Goal: Transaction & Acquisition: Purchase product/service

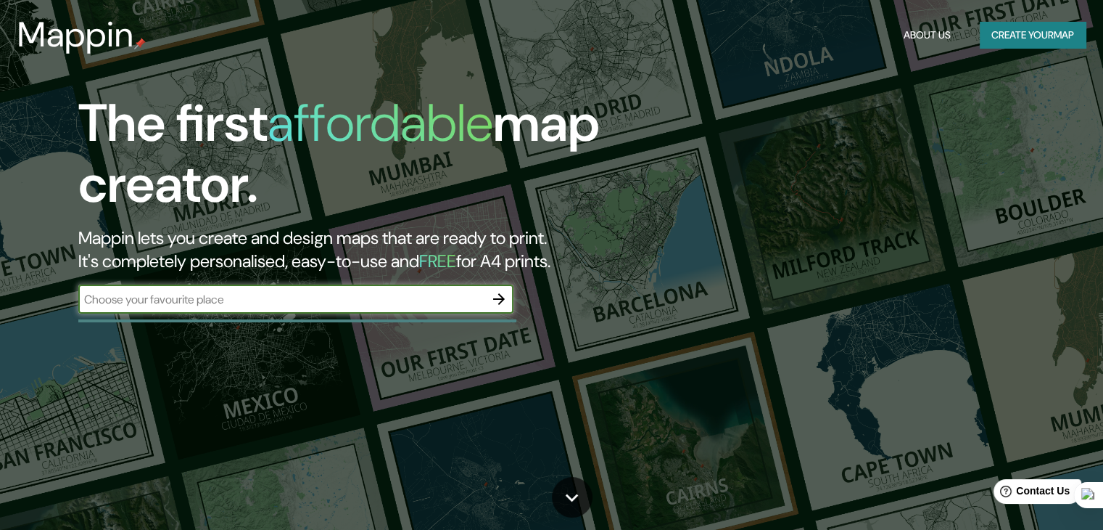
click at [191, 303] on input "text" at bounding box center [281, 299] width 406 height 17
type input "[GEOGRAPHIC_DATA]"
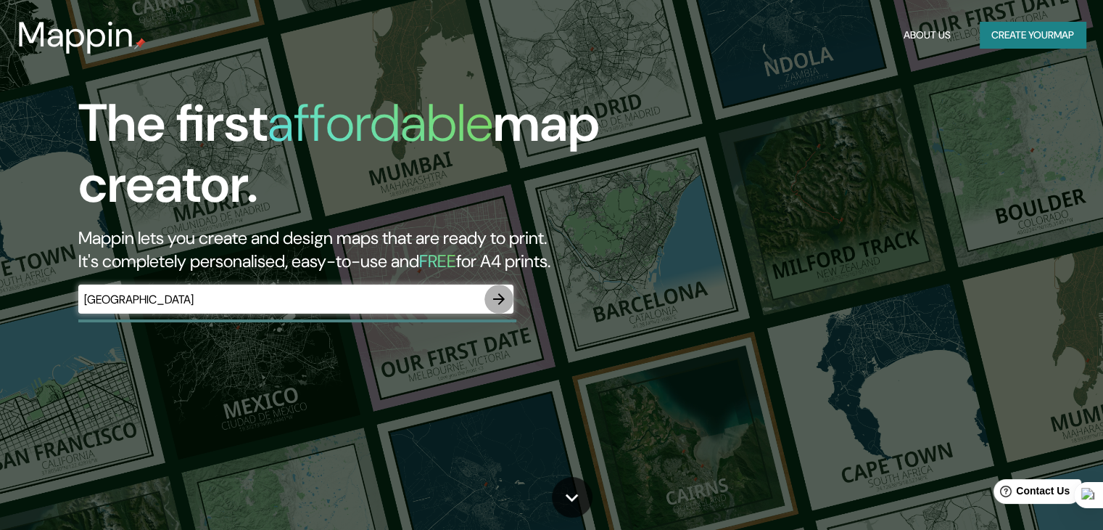
click at [500, 302] on icon "button" at bounding box center [499, 299] width 12 height 12
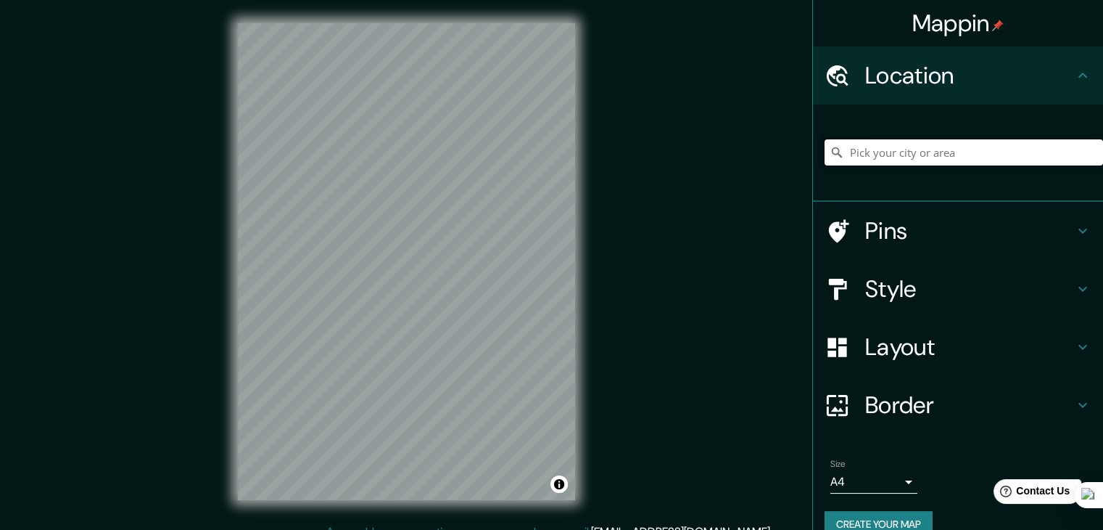
click at [871, 156] on input "Pick your city or area" at bounding box center [964, 152] width 279 height 26
type input "[GEOGRAPHIC_DATA]"
